Goal: Navigation & Orientation: Find specific page/section

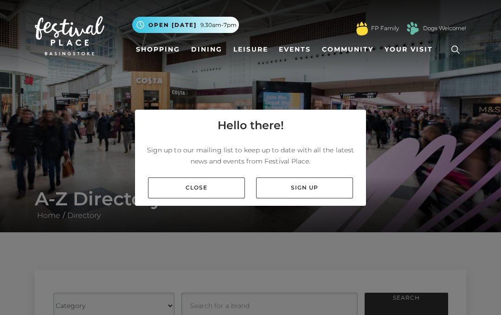
click at [159, 190] on link "Close" at bounding box center [196, 187] width 97 height 21
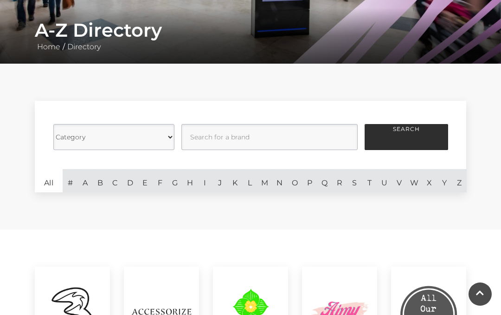
scroll to position [153, 0]
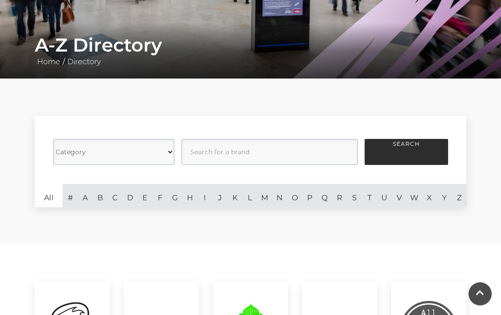
click at [45, 195] on link "All" at bounding box center [49, 195] width 28 height 23
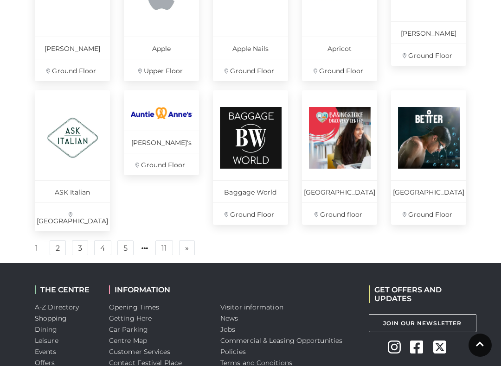
scroll to position [639, 0]
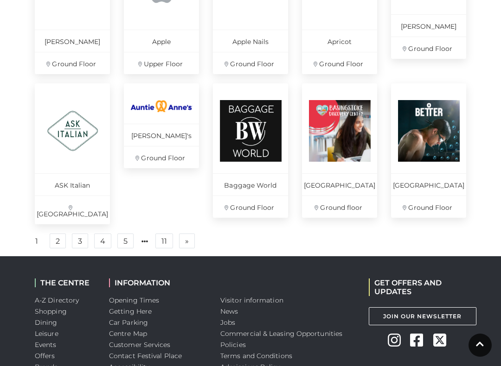
click at [55, 238] on link "2" at bounding box center [58, 241] width 16 height 15
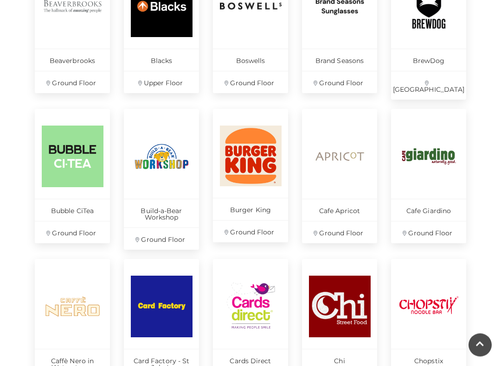
scroll to position [478, 0]
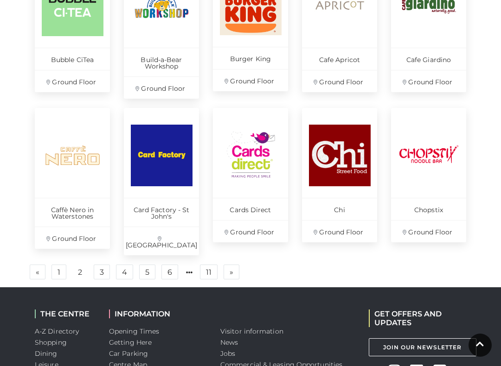
click at [105, 265] on link "3" at bounding box center [102, 272] width 16 height 15
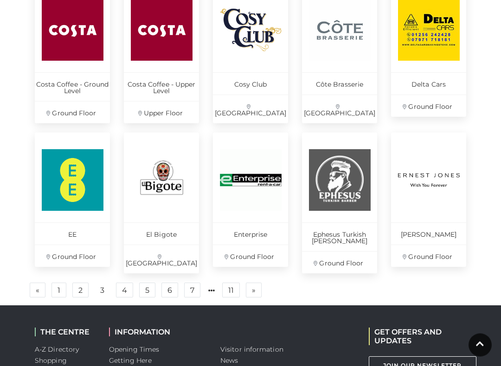
scroll to position [606, 0]
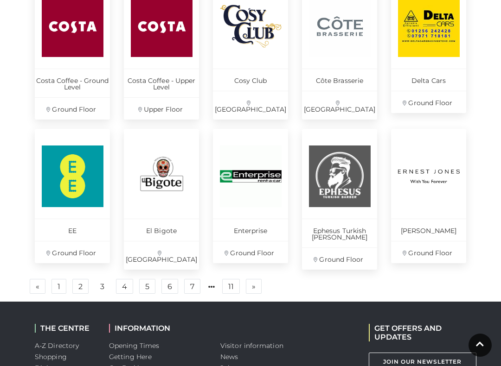
click at [124, 279] on link "4" at bounding box center [124, 286] width 17 height 15
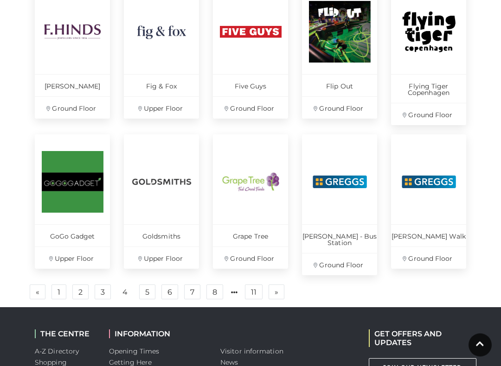
scroll to position [615, 0]
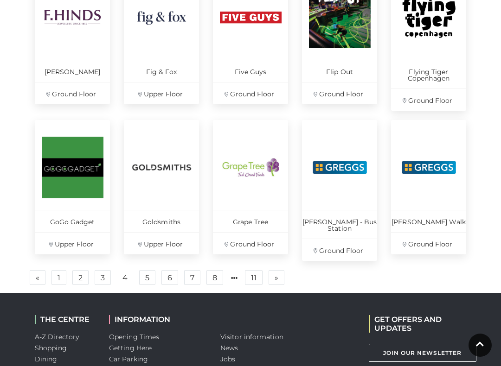
click at [144, 270] on link "5" at bounding box center [147, 277] width 16 height 15
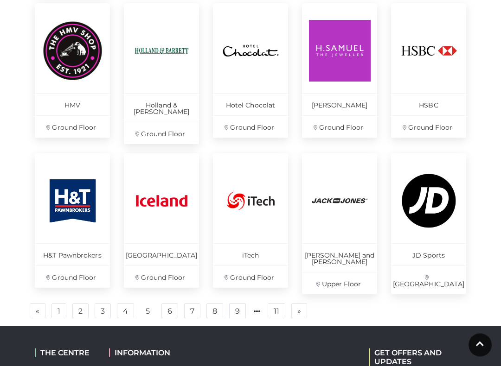
scroll to position [589, 0]
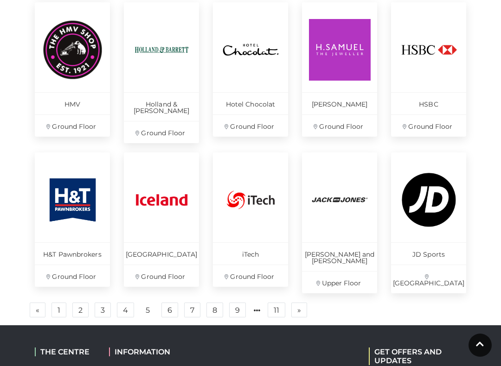
click at [167, 303] on link "6" at bounding box center [169, 310] width 17 height 15
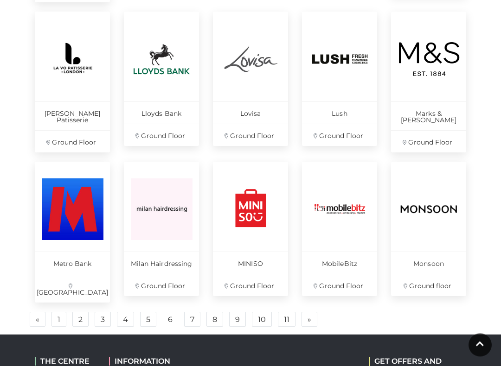
scroll to position [587, 0]
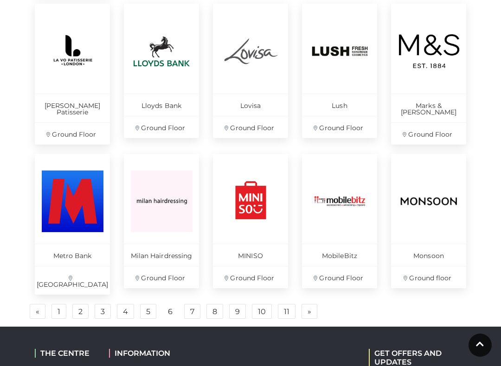
click at [190, 304] on link "7" at bounding box center [192, 311] width 16 height 15
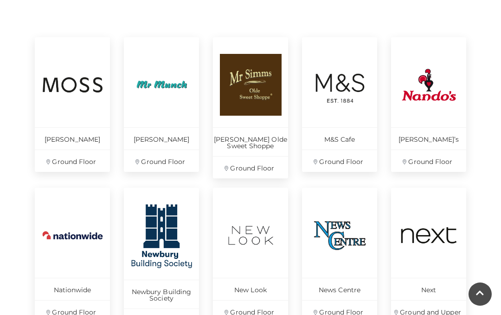
scroll to position [397, 0]
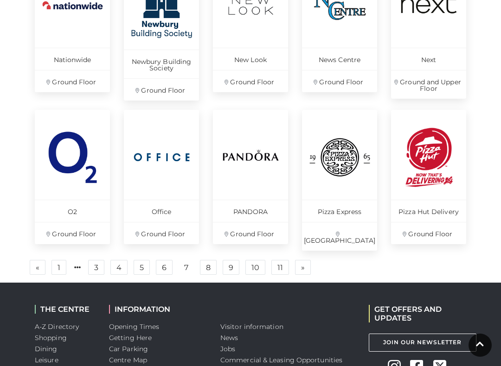
click at [210, 263] on link "8" at bounding box center [208, 267] width 17 height 15
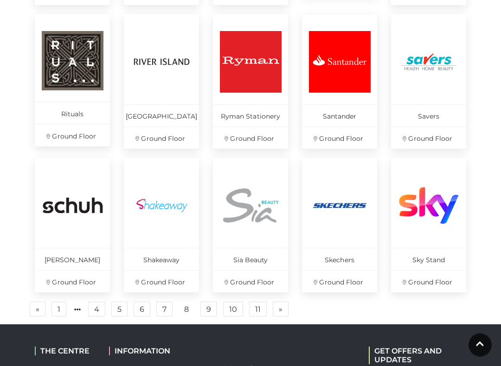
scroll to position [564, 0]
click at [206, 311] on link "9" at bounding box center [208, 309] width 17 height 15
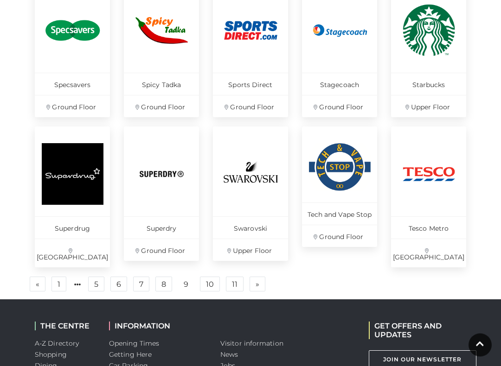
scroll to position [609, 0]
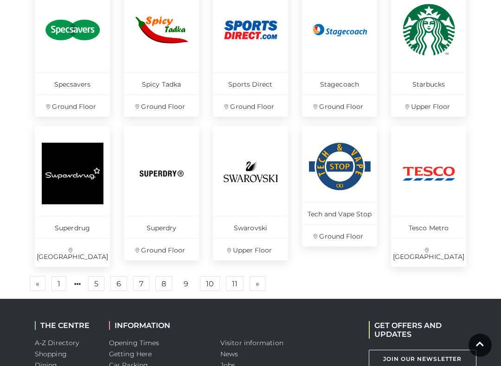
click at [211, 276] on link "10" at bounding box center [210, 283] width 20 height 15
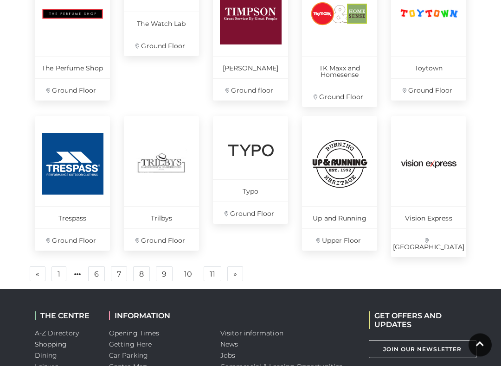
scroll to position [613, 0]
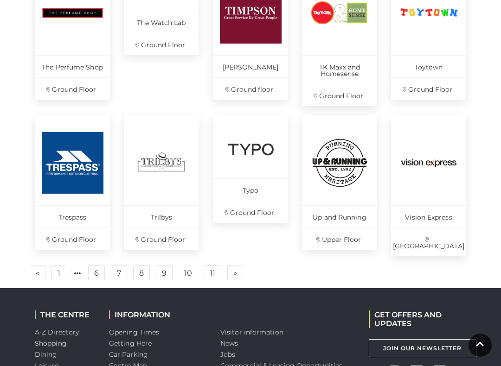
click at [213, 266] on link "11" at bounding box center [213, 273] width 18 height 15
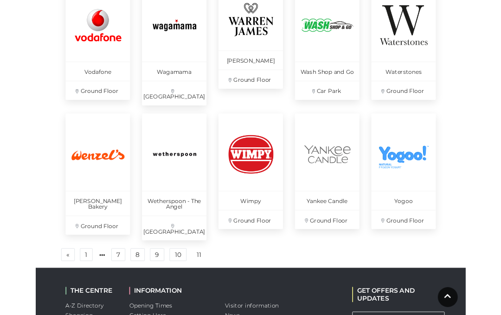
scroll to position [479, 0]
